Goal: Task Accomplishment & Management: Use online tool/utility

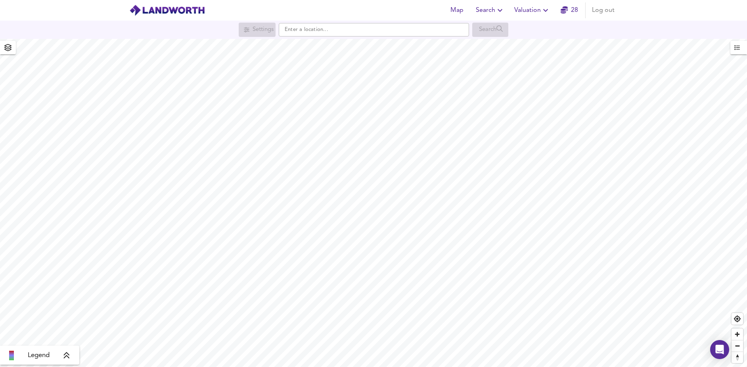
click at [538, 11] on span "Valuation" at bounding box center [532, 10] width 36 height 11
click at [527, 30] on li "New Valuation Report" at bounding box center [532, 28] width 95 height 14
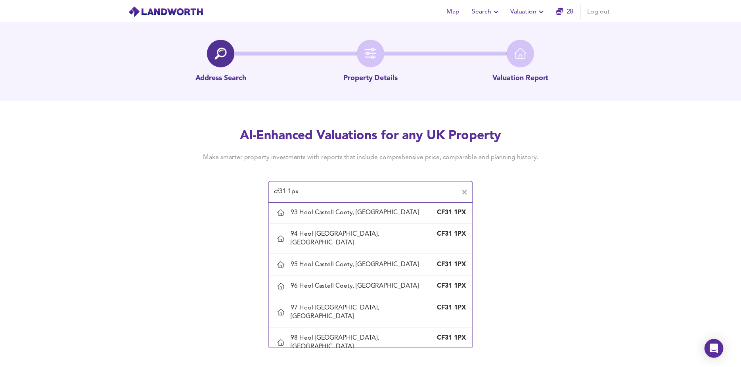
scroll to position [595, 0]
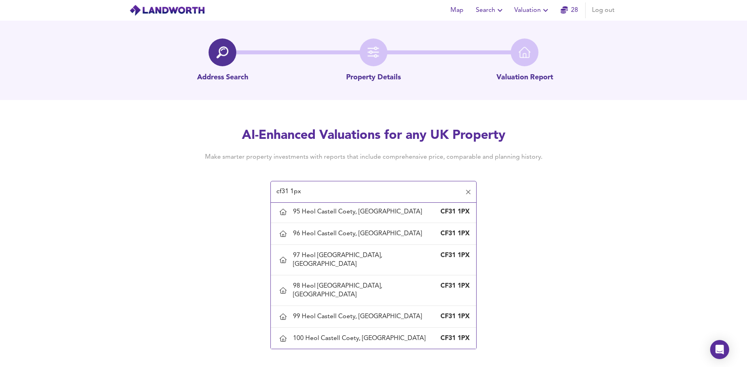
type input "103 Heol Castell Coety, [GEOGRAPHIC_DATA]"
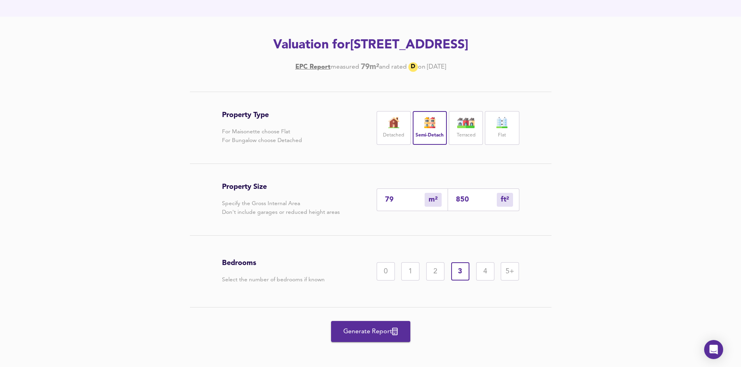
scroll to position [88, 0]
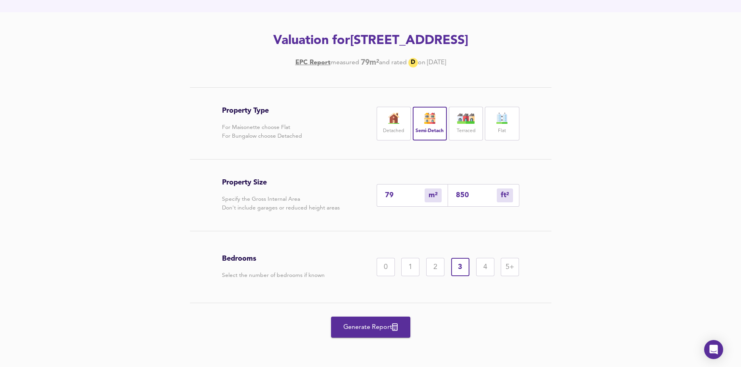
click at [368, 325] on span "Generate Report" at bounding box center [370, 327] width 63 height 11
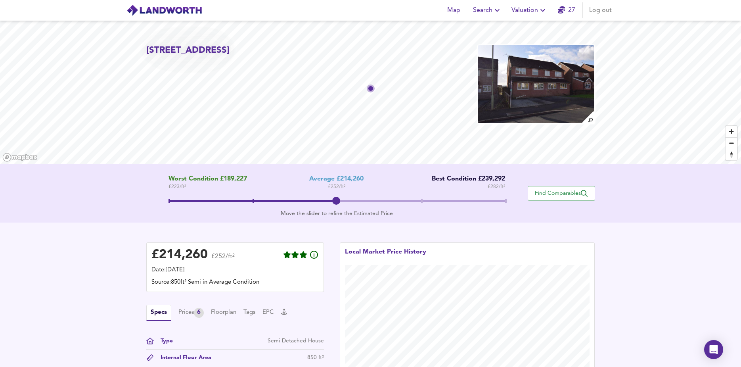
click at [37, 263] on div "£ 214,260 £252/ft² Date: [DATE] Source: 850ft² Semi in Average Condition Specs …" at bounding box center [370, 323] width 741 height 201
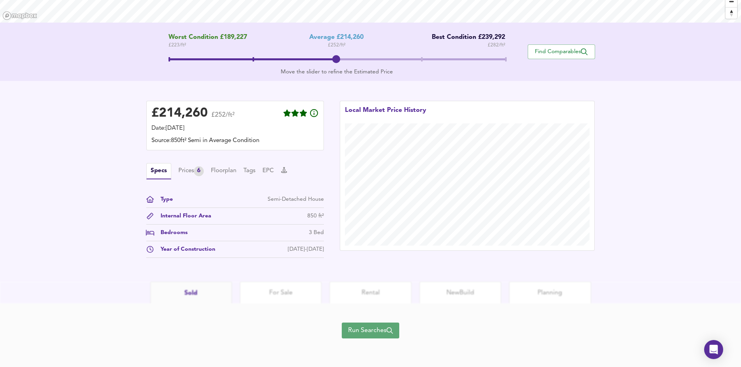
click at [376, 332] on span "Run Searches" at bounding box center [370, 330] width 45 height 11
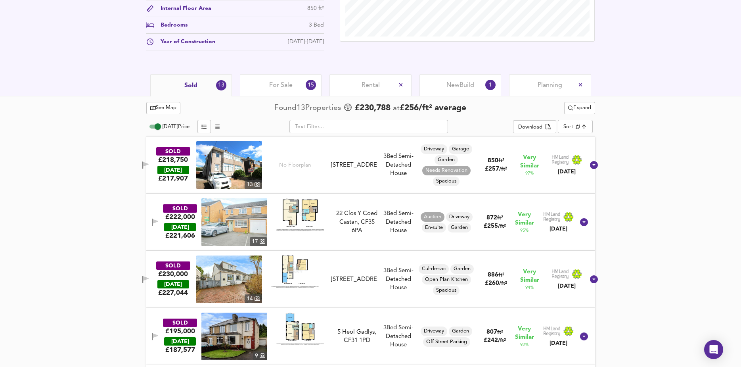
scroll to position [516, 0]
